Goal: Information Seeking & Learning: Learn about a topic

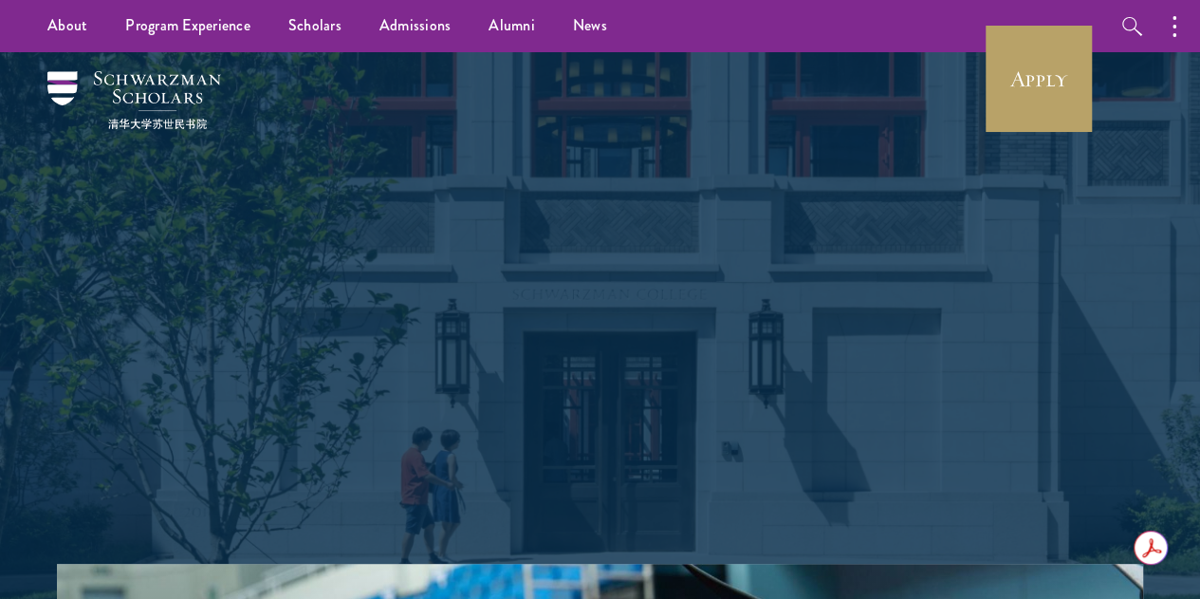
click at [1093, 100] on div "Shape the future. Schwarzman Scholars is a prestigious one-year, fully funded m…" at bounding box center [600, 307] width 1086 height 511
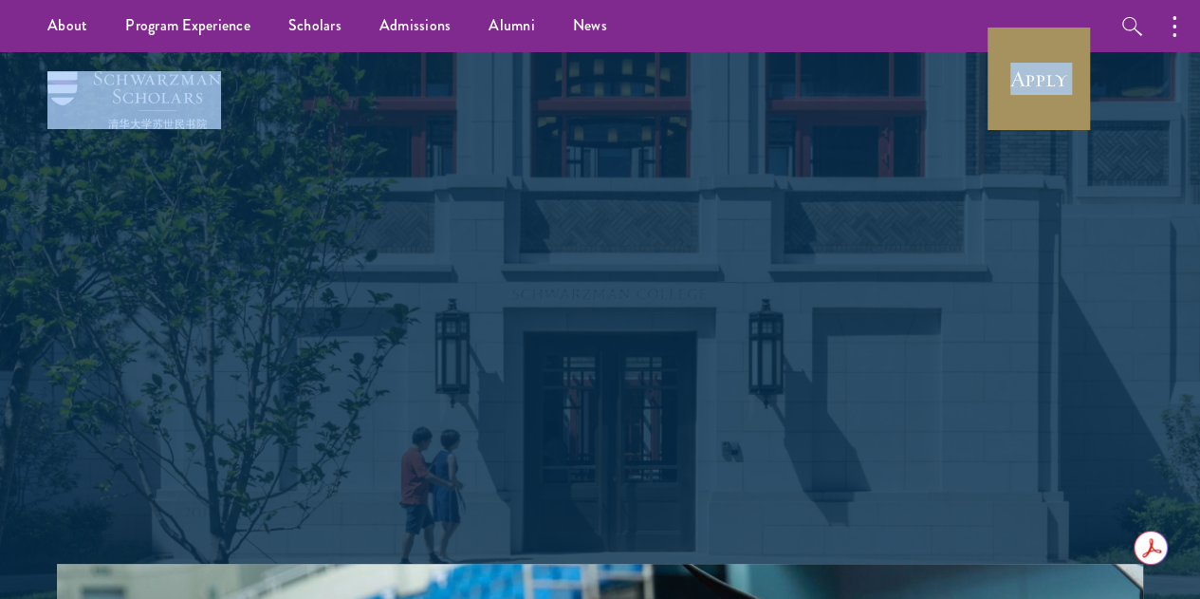
drag, startPoint x: 0, startPoint y: 0, endPoint x: 1028, endPoint y: 66, distance: 1030.5
click at [1028, 66] on link "Apply" at bounding box center [1039, 79] width 106 height 106
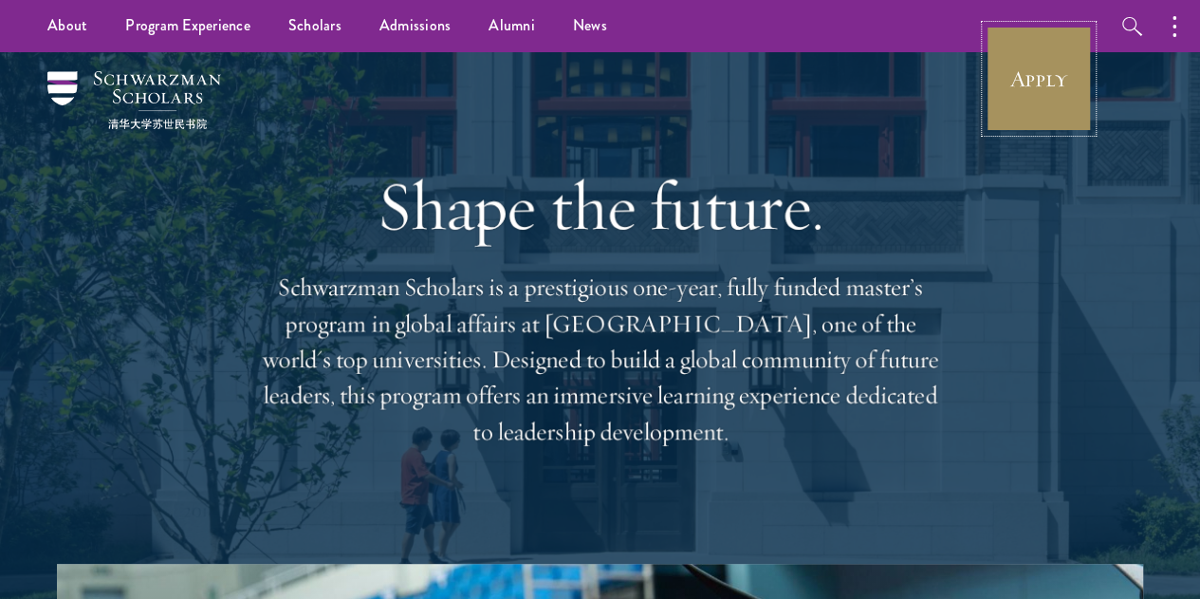
click at [1057, 66] on link "Apply" at bounding box center [1039, 79] width 106 height 106
